Goal: Complete application form

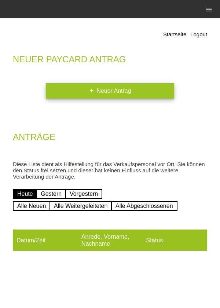
click at [153, 92] on link "add Neuer Antrag" at bounding box center [110, 90] width 128 height 15
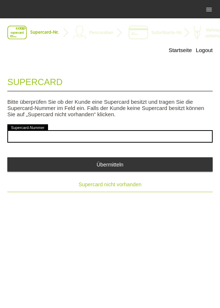
click at [135, 190] on button "Supercard nicht vorhanden" at bounding box center [109, 184] width 205 height 15
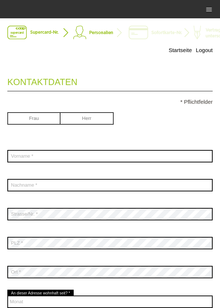
click at [32, 123] on input "radio" at bounding box center [33, 117] width 53 height 11
radio input "true"
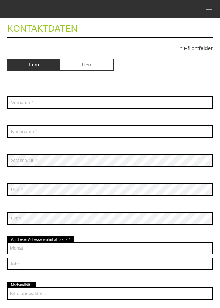
scroll to position [56, 0]
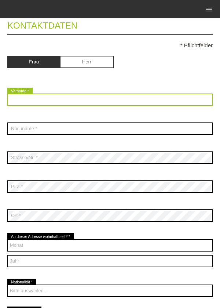
click at [161, 106] on input "text" at bounding box center [109, 99] width 205 height 12
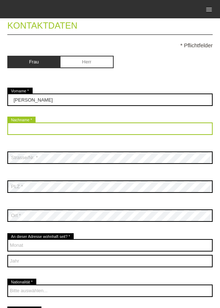
click at [20, 130] on input "text" at bounding box center [109, 128] width 205 height 12
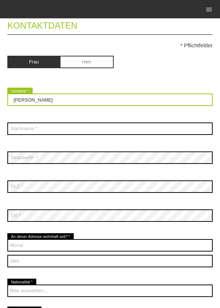
click at [56, 103] on input "Leandra Hediger" at bounding box center [109, 99] width 205 height 12
type input "Leandra"
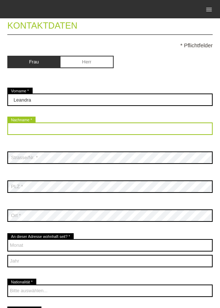
click at [23, 127] on input "text" at bounding box center [109, 128] width 205 height 12
type input "Hediger"
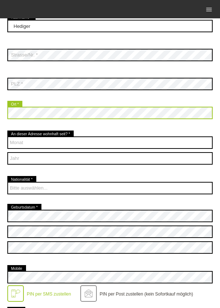
scroll to position [181, 0]
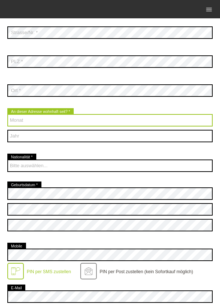
click at [19, 121] on select "Monat 01 02 03 04 05 06 07 08 09 10 11 12" at bounding box center [109, 120] width 205 height 12
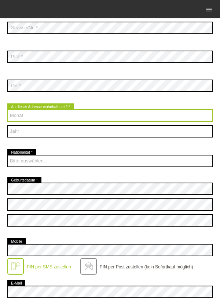
scroll to position [187, 0]
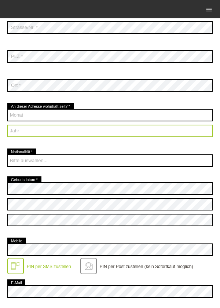
click at [21, 130] on select "Jahr 2025 2024 2023 2022 2021 2020 2019 2018 2017 2016" at bounding box center [109, 131] width 205 height 12
select select "2007"
click at [7, 125] on select "Jahr 2025 2024 2023 2022 2021 2020 2019 2018 2017 2016" at bounding box center [109, 131] width 205 height 12
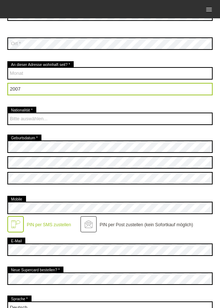
scroll to position [230, 0]
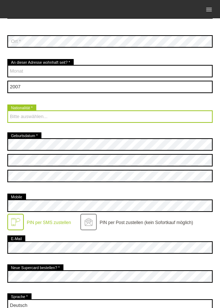
click at [135, 115] on select "Bitte auswählen... Schweiz Deutschland Liechtenstein Österreich ------------ Af…" at bounding box center [109, 116] width 205 height 12
select select "CH"
click at [7, 111] on select "Bitte auswählen... Schweiz Deutschland Liechtenstein Österreich ------------ Af…" at bounding box center [109, 116] width 205 height 12
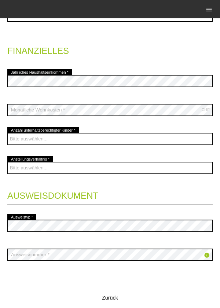
scroll to position [521, 0]
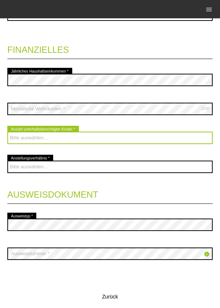
click at [193, 143] on select "Bitte auswählen... 0 1 2 3 4 5 6 7 8 9" at bounding box center [109, 138] width 205 height 12
select select "0"
click at [7, 132] on select "Bitte auswählen... 0 1 2 3 4 5 6 7 8 9" at bounding box center [109, 138] width 205 height 12
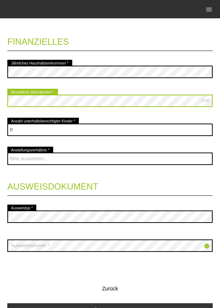
scroll to position [531, 0]
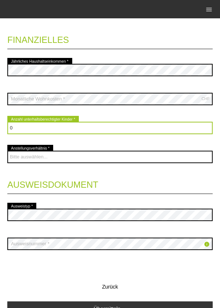
click at [177, 134] on select "Bitte auswählen... 0 1 2 3 4 5 6 7 8 9" at bounding box center [109, 128] width 205 height 12
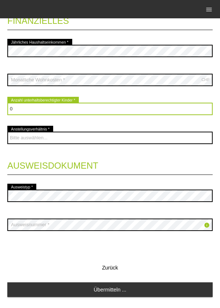
scroll to position [551, 0]
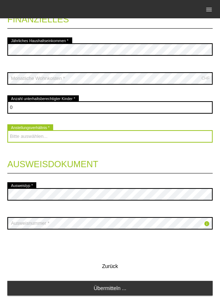
click at [175, 142] on select "Bitte auswählen... Unbefristet Befristet Lehrling/Student Pensioniert Nicht arb…" at bounding box center [109, 136] width 205 height 12
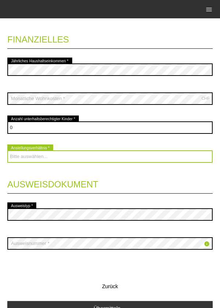
scroll to position [533, 0]
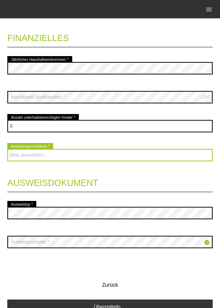
click at [178, 156] on select "Bitte auswählen... Unbefristet Befristet Lehrling/Student Pensioniert Nicht arb…" at bounding box center [109, 155] width 205 height 12
select select "STUDENT"
click at [7, 149] on select "Bitte auswählen... Unbefristet Befristet Lehrling/Student Pensioniert Nicht arb…" at bounding box center [109, 155] width 205 height 12
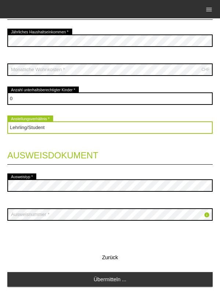
scroll to position [569, 0]
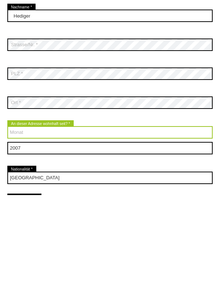
scroll to position [139, 0]
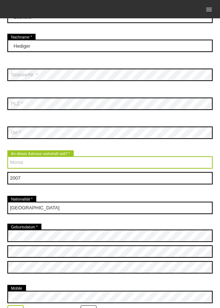
select select "04"
click at [7, 157] on select "Monat 01 02 03 04 05 06 07 08 09 10 11 12" at bounding box center [109, 162] width 205 height 12
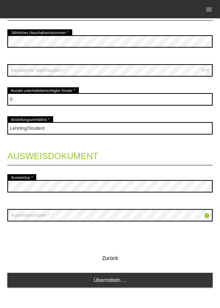
scroll to position [569, 0]
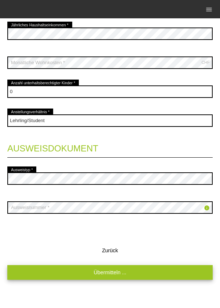
click at [143, 274] on link "Übermitteln ..." at bounding box center [109, 272] width 205 height 14
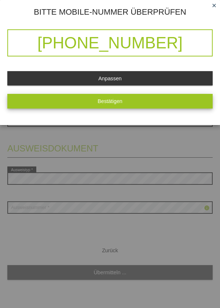
click at [150, 104] on button "Bestätigen" at bounding box center [109, 101] width 205 height 14
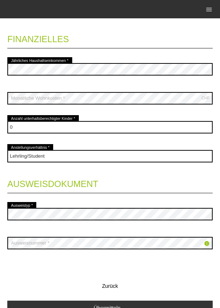
scroll to position [551, 0]
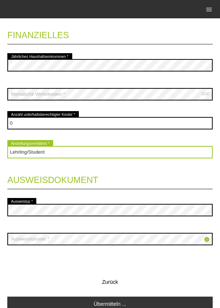
click at [189, 148] on select "Bitte auswählen... Unbefristet Befristet Lehrling/Student Pensioniert Nicht arb…" at bounding box center [109, 152] width 205 height 12
select select "UNLIMITED"
click at [7, 147] on select "Bitte auswählen... Unbefristet Befristet Lehrling/Student Pensioniert Nicht arb…" at bounding box center [109, 152] width 205 height 12
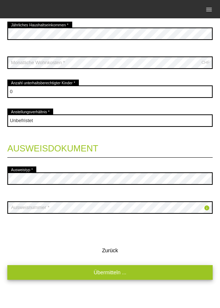
click at [149, 268] on link "Übermitteln ..." at bounding box center [109, 272] width 205 height 14
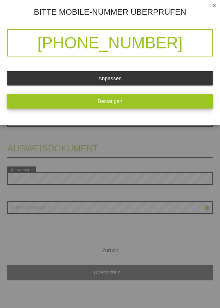
click at [191, 99] on button "Bestätigen" at bounding box center [109, 101] width 205 height 14
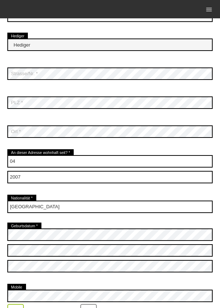
scroll to position [485, 0]
